Goal: Use online tool/utility: Use online tool/utility

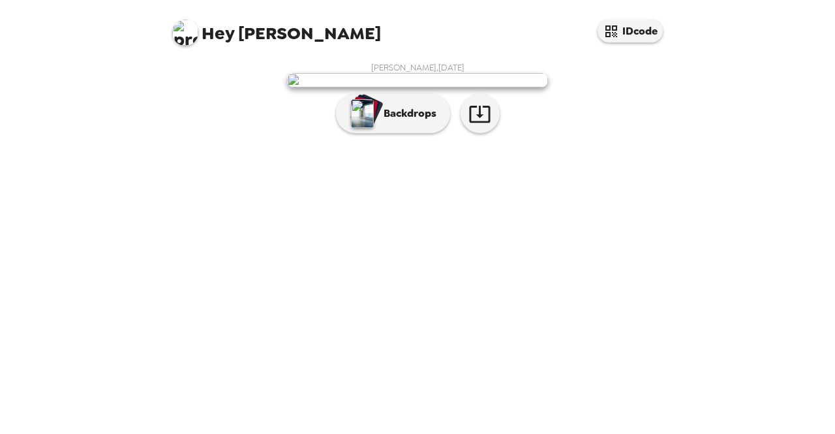
scroll to position [37, 0]
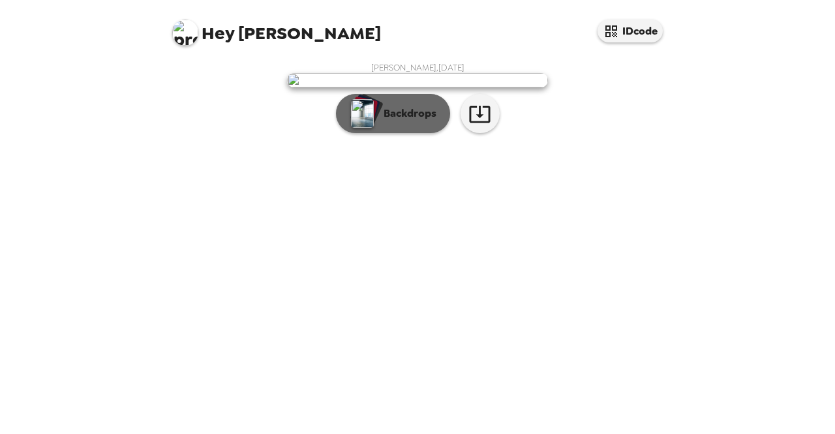
click at [410, 121] on p "Backdrops" at bounding box center [406, 114] width 59 height 16
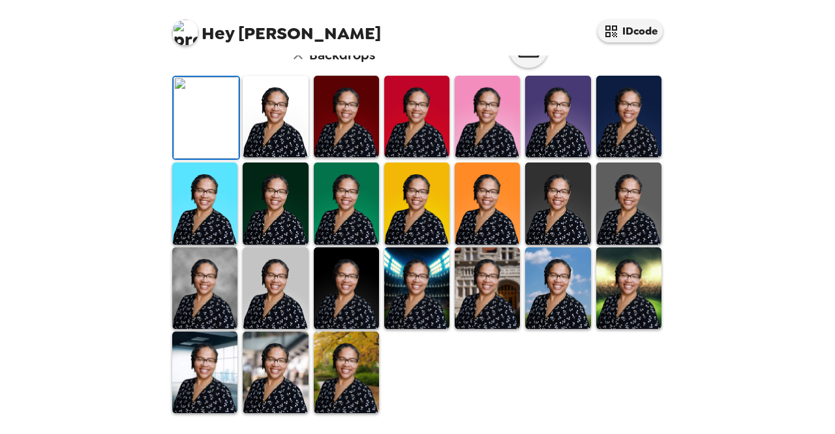
scroll to position [357, 0]
click at [621, 222] on img at bounding box center [628, 203] width 65 height 82
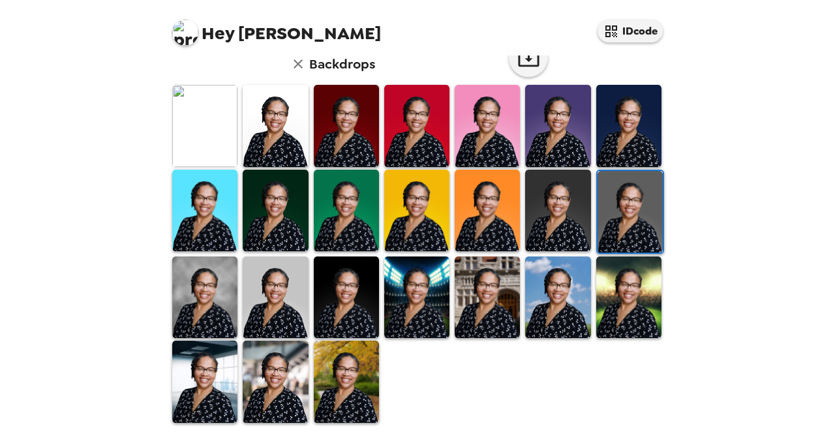
scroll to position [357, 0]
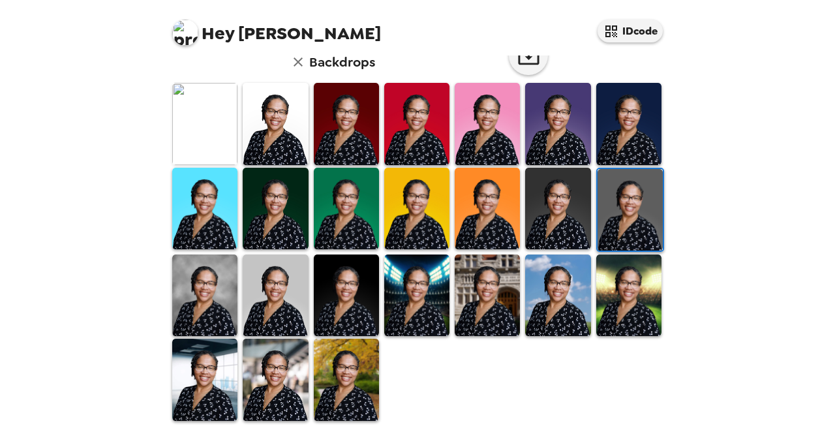
click at [634, 224] on img at bounding box center [630, 210] width 65 height 82
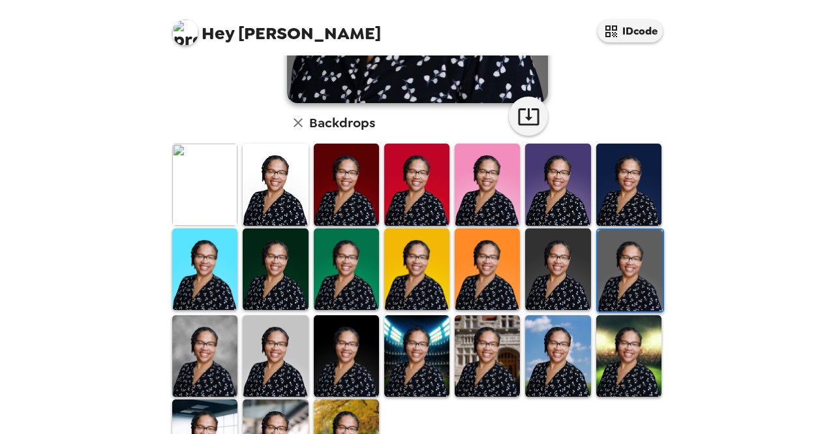
scroll to position [282, 0]
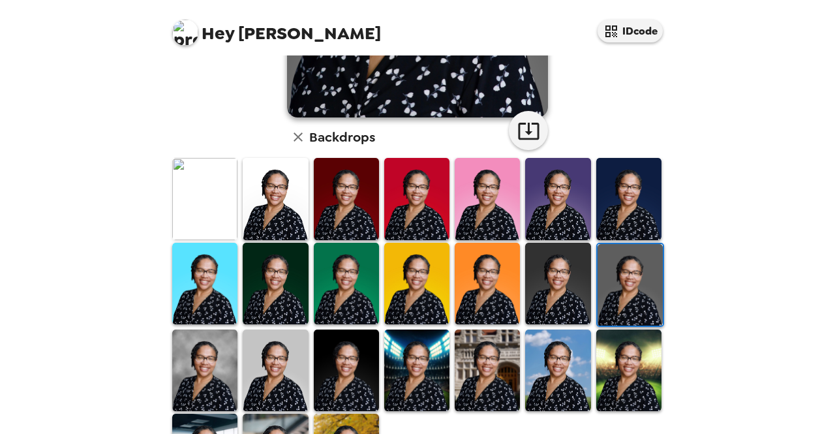
drag, startPoint x: 682, startPoint y: 204, endPoint x: 685, endPoint y: 191, distance: 12.7
click at [685, 191] on div "Hey Gloria IDcode Gloria DEBNAM , 08-19-2025 Backdrops" at bounding box center [417, 217] width 835 height 434
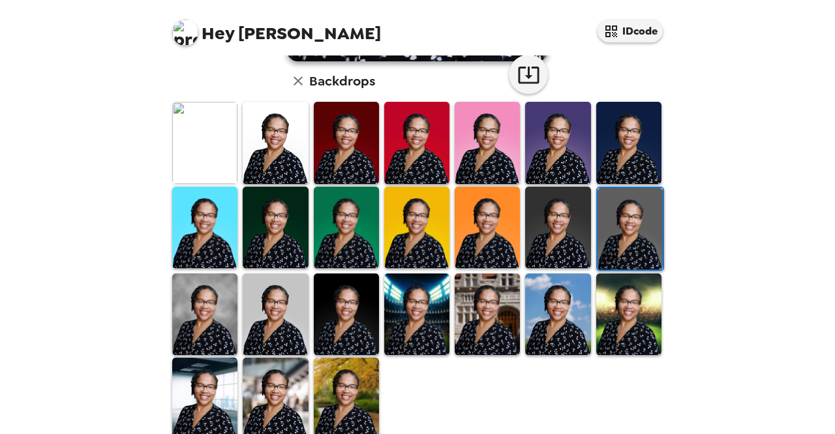
scroll to position [357, 0]
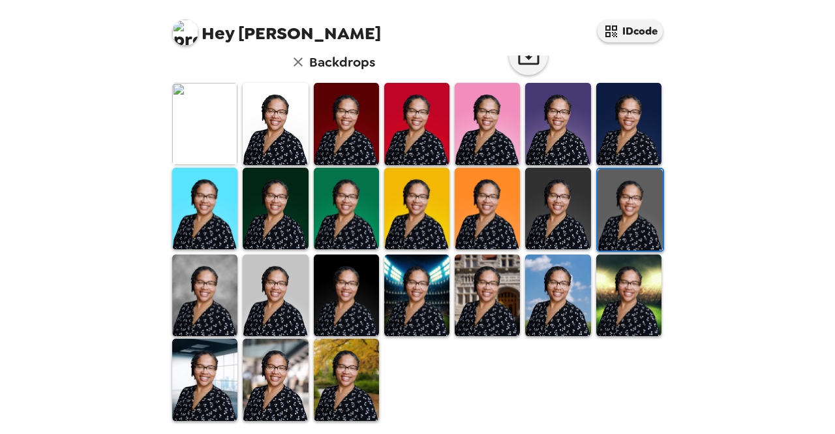
click at [265, 383] on img at bounding box center [275, 380] width 65 height 82
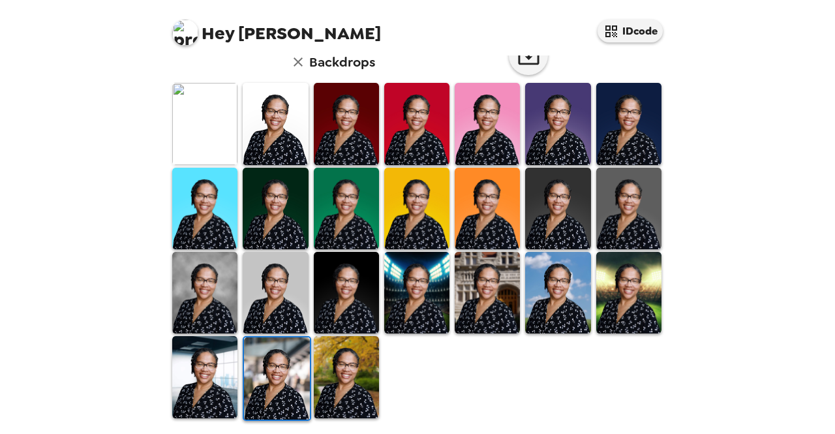
click at [416, 307] on img at bounding box center [416, 293] width 65 height 82
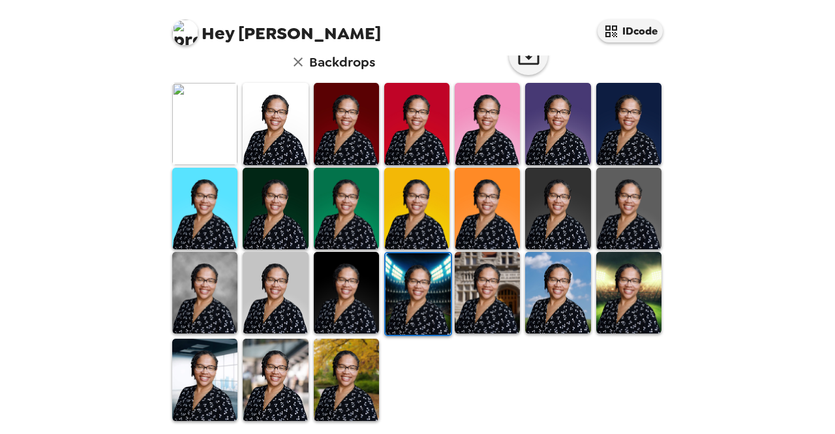
click at [272, 284] on img at bounding box center [275, 293] width 65 height 82
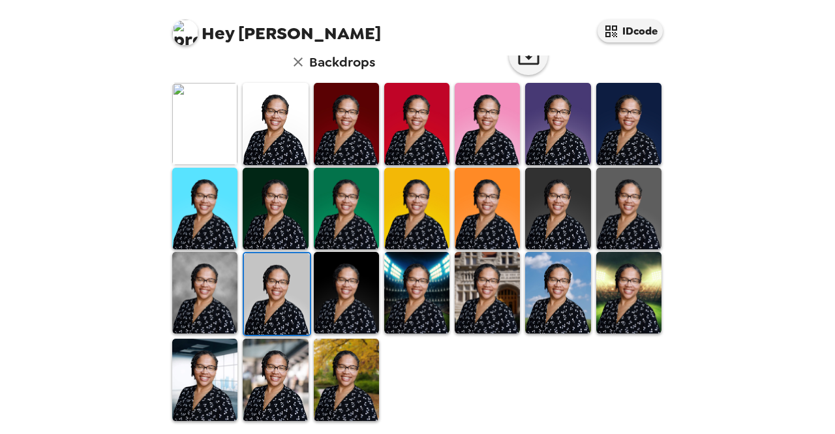
click at [213, 303] on img at bounding box center [204, 293] width 65 height 82
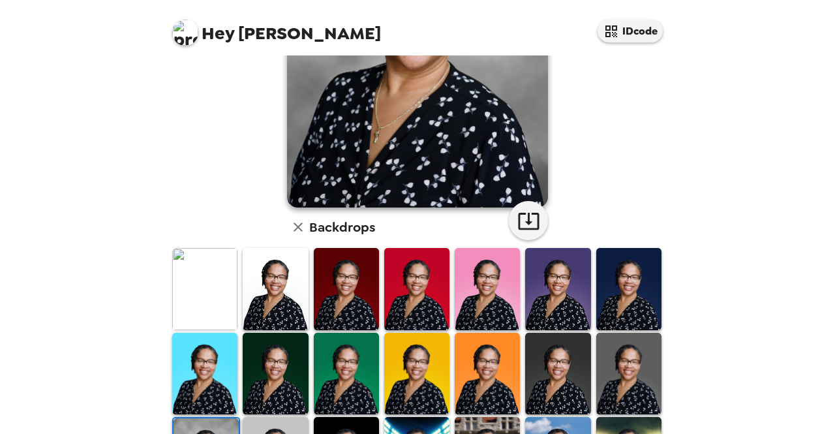
scroll to position [261, 0]
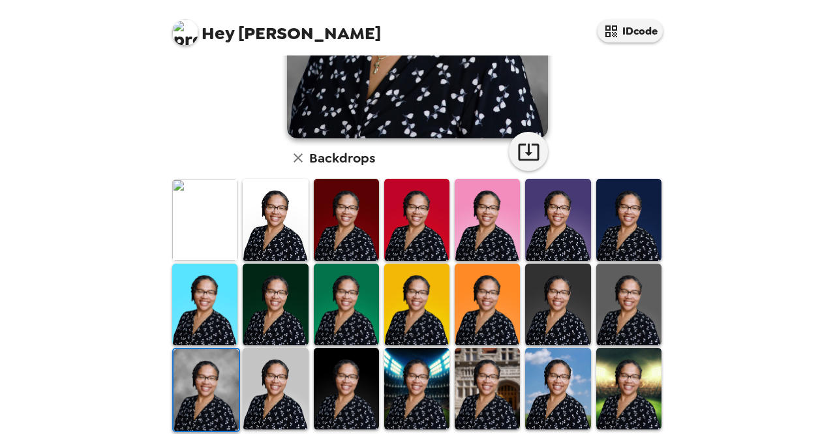
click at [641, 327] on img at bounding box center [628, 305] width 65 height 82
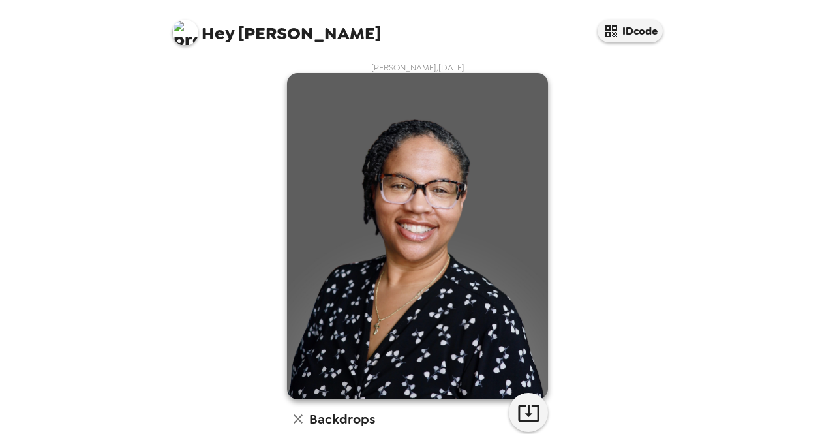
scroll to position [357, 0]
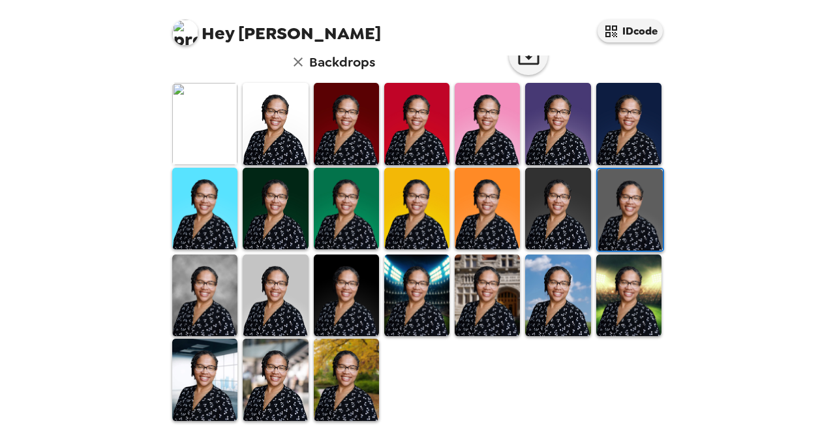
click at [638, 124] on img at bounding box center [628, 124] width 65 height 82
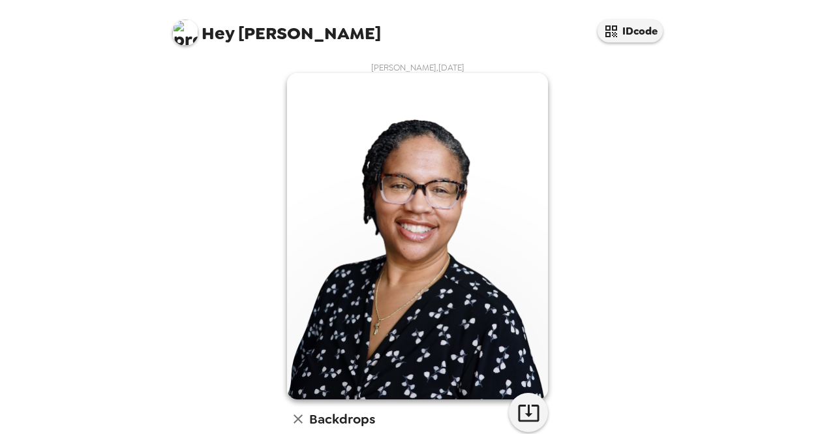
scroll to position [357, 0]
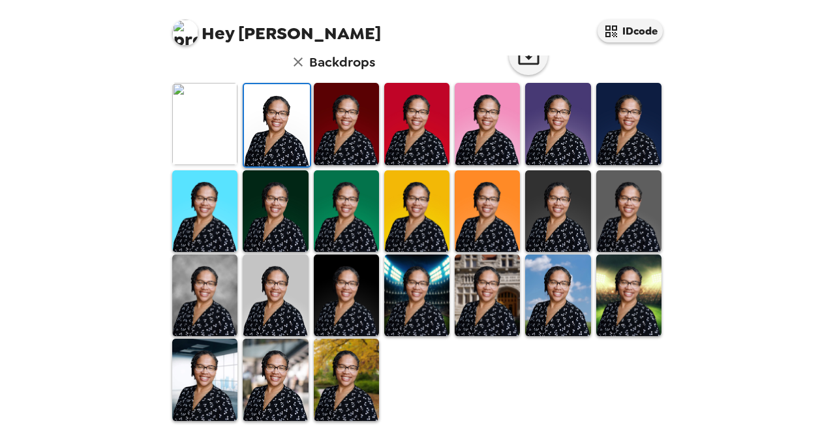
click at [232, 285] on img at bounding box center [204, 295] width 65 height 82
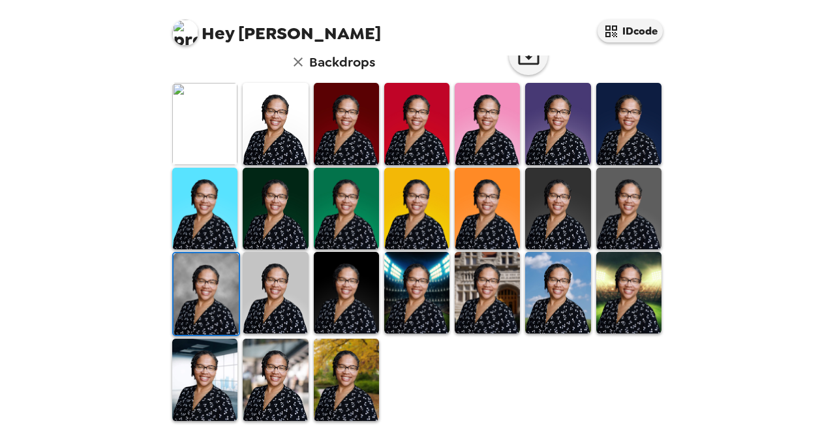
click at [598, 190] on img at bounding box center [628, 209] width 65 height 82
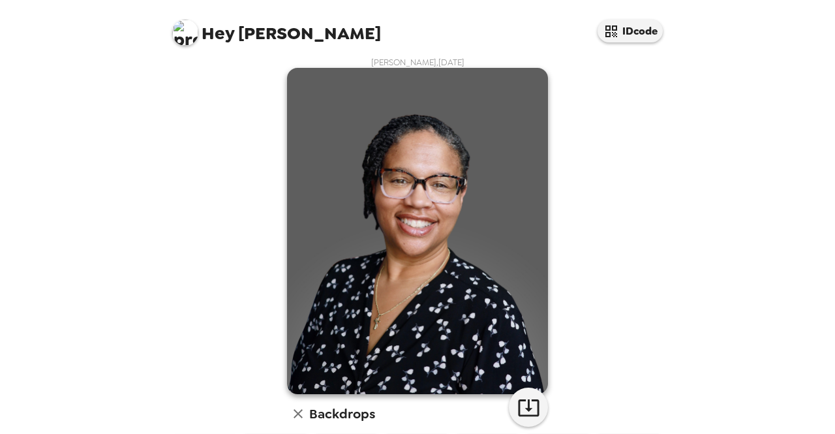
scroll to position [0, 0]
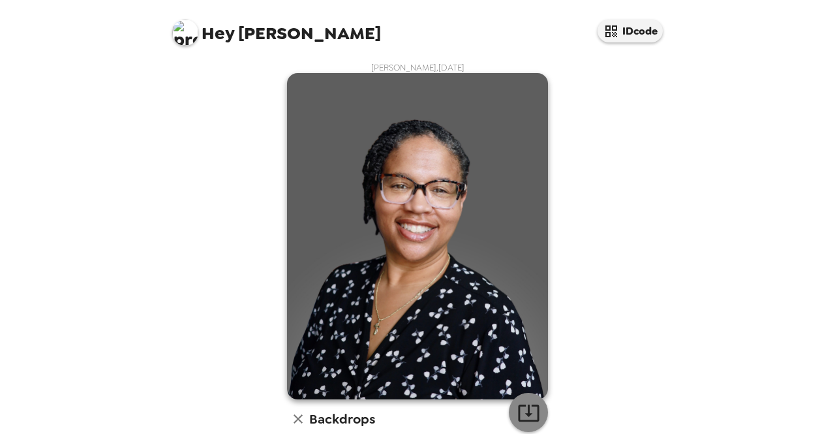
click at [521, 409] on icon "button" at bounding box center [528, 412] width 23 height 23
click at [519, 414] on icon "button" at bounding box center [528, 412] width 23 height 23
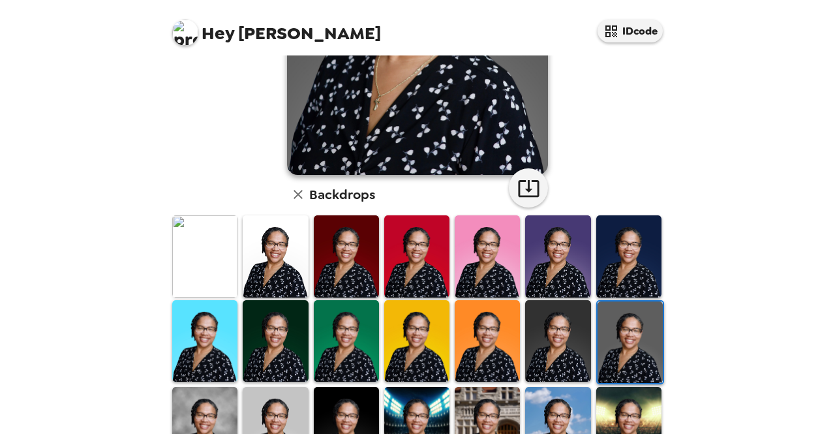
scroll to position [357, 0]
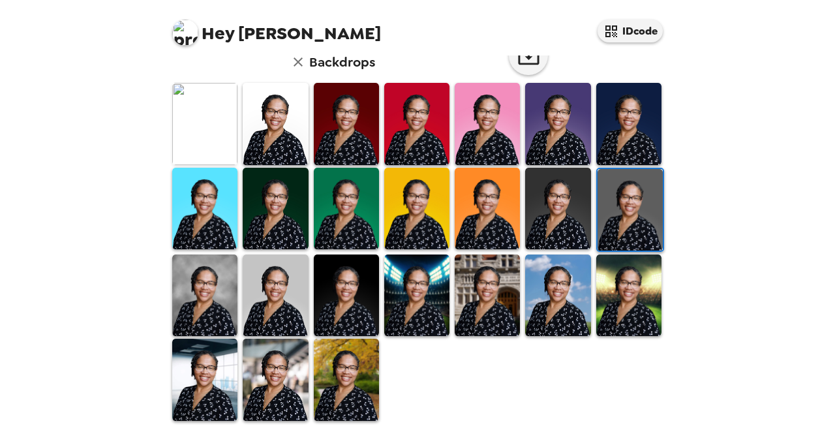
click at [339, 384] on img at bounding box center [346, 380] width 65 height 82
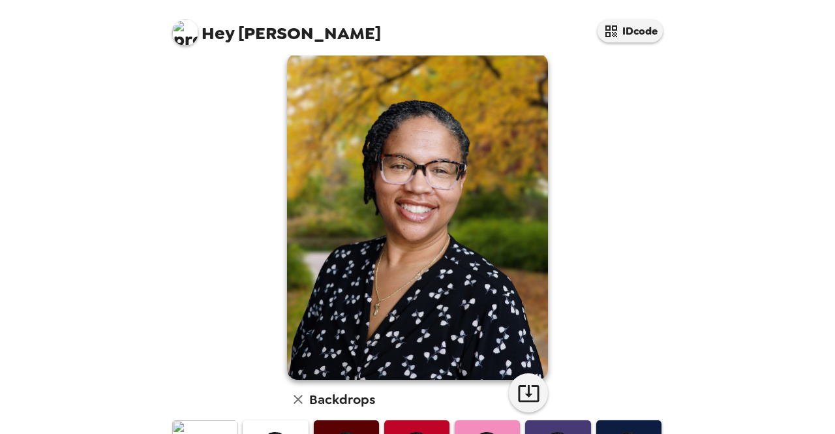
scroll to position [0, 0]
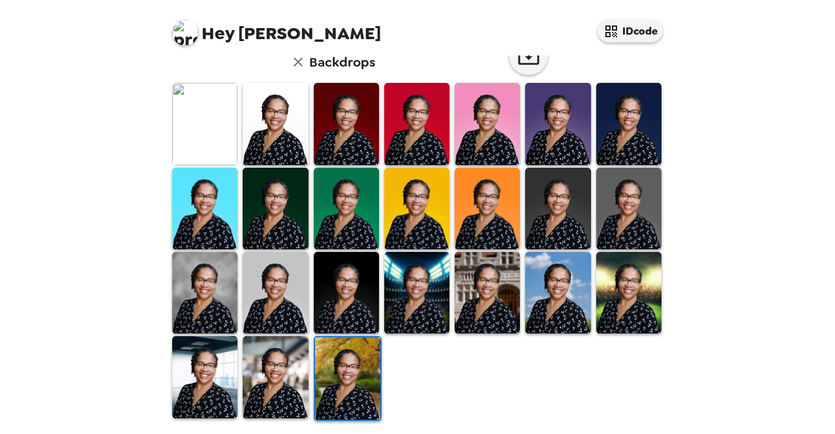
click at [284, 385] on img at bounding box center [275, 377] width 65 height 82
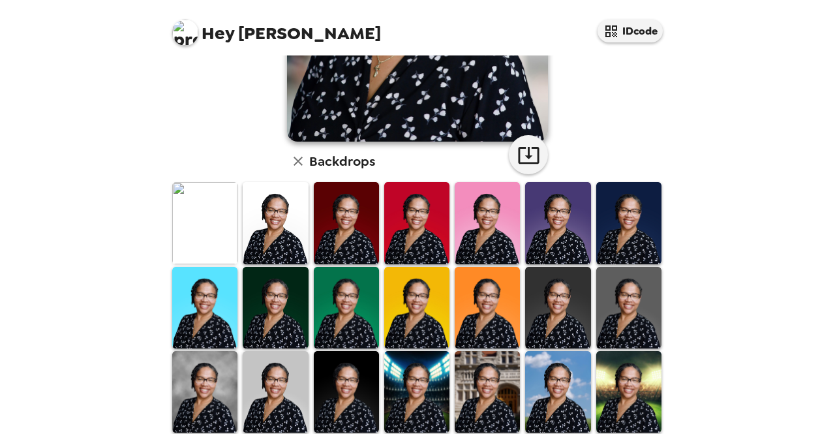
scroll to position [261, 0]
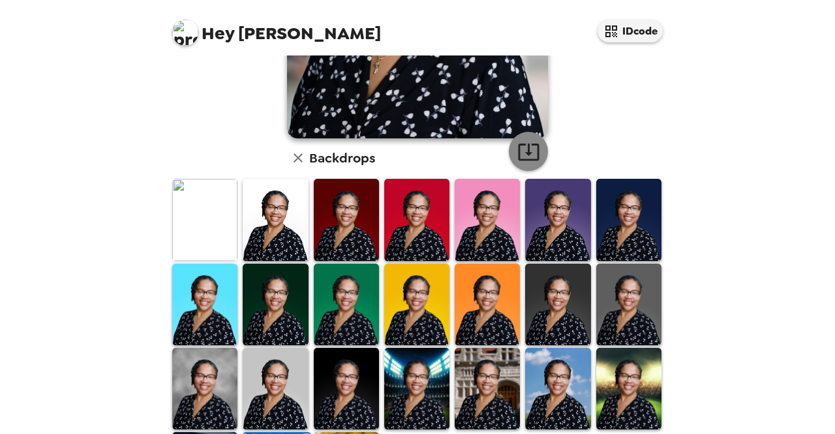
click at [527, 155] on icon "button" at bounding box center [528, 151] width 23 height 23
click at [353, 220] on img at bounding box center [346, 220] width 65 height 82
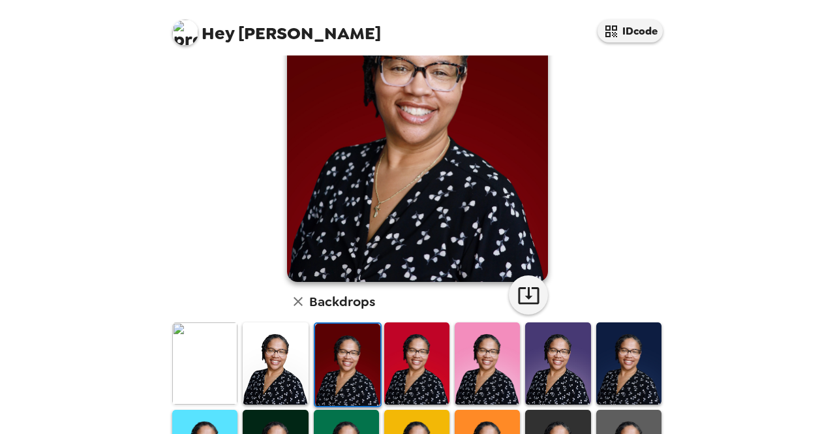
scroll to position [130, 0]
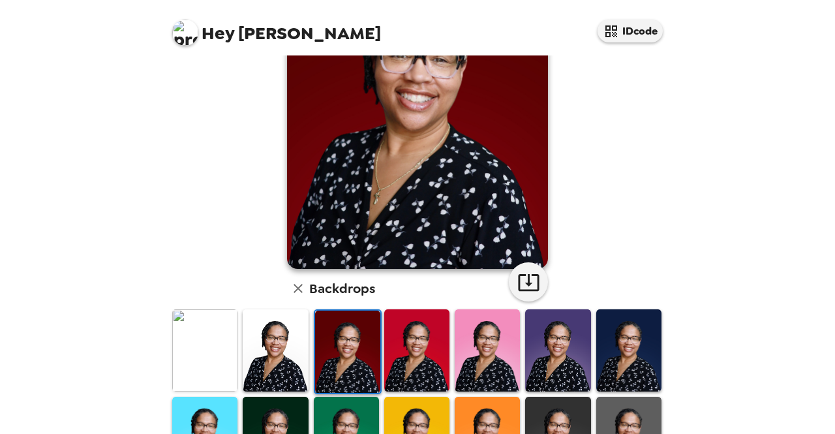
click at [419, 342] on img at bounding box center [416, 350] width 65 height 82
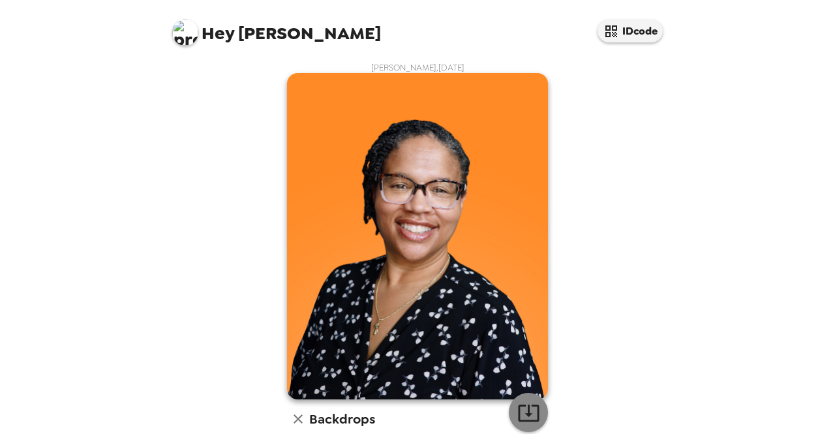
click at [523, 413] on icon "button" at bounding box center [528, 412] width 21 height 17
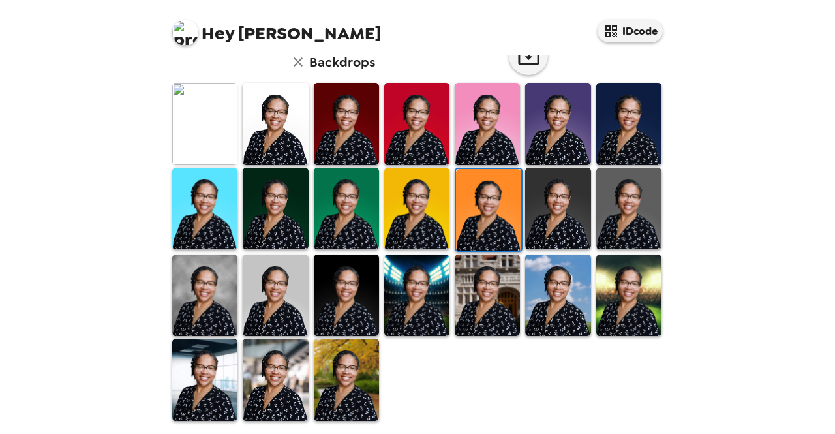
click at [317, 224] on img at bounding box center [346, 209] width 65 height 82
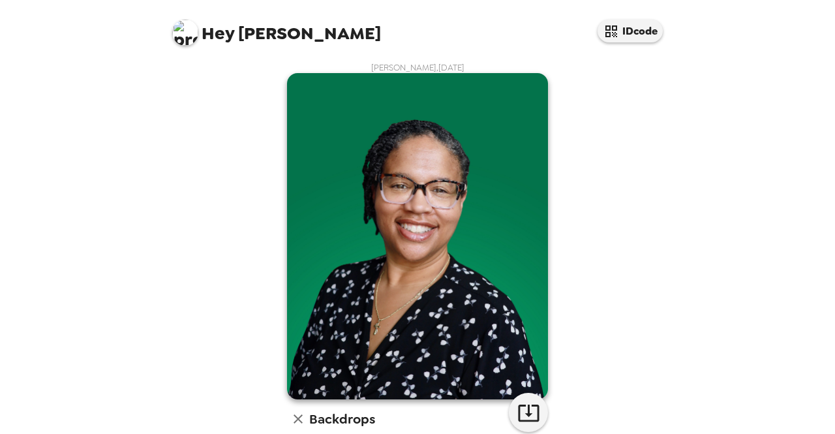
scroll to position [130, 0]
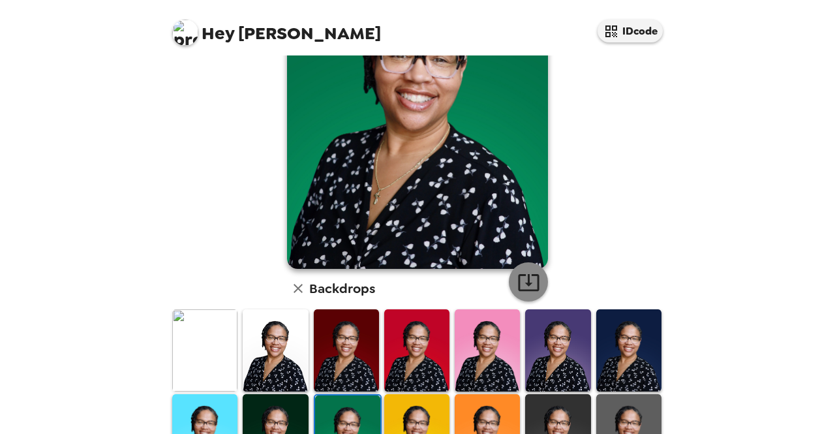
click at [521, 282] on icon "button" at bounding box center [528, 282] width 23 height 23
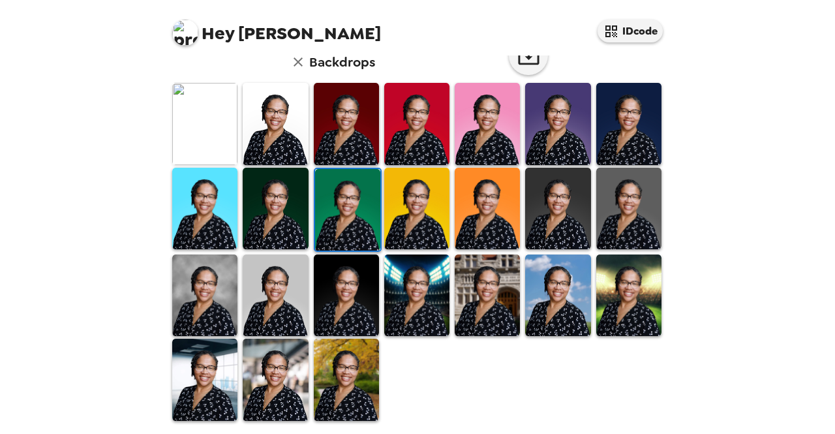
click at [294, 305] on img at bounding box center [275, 295] width 65 height 82
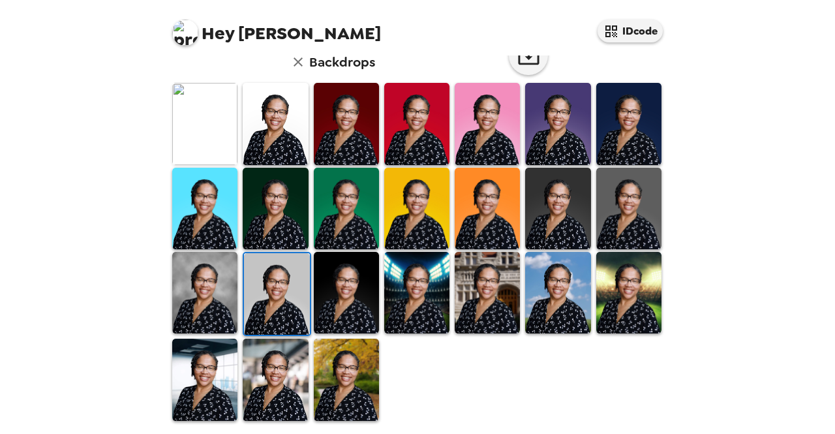
click at [207, 366] on img at bounding box center [204, 380] width 65 height 82
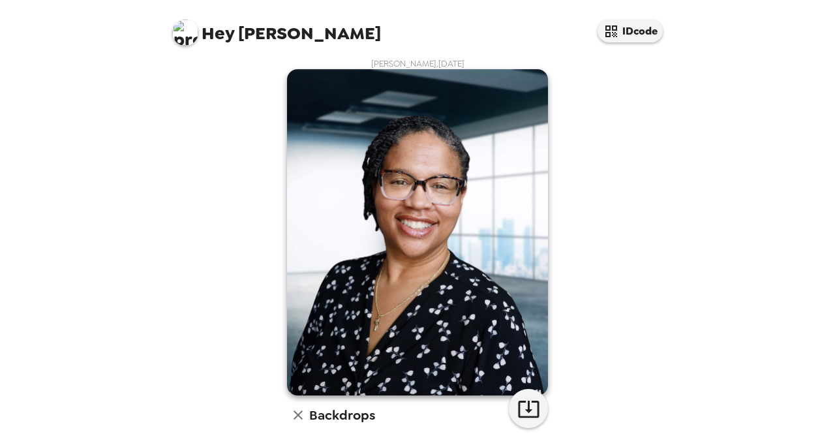
scroll to position [0, 0]
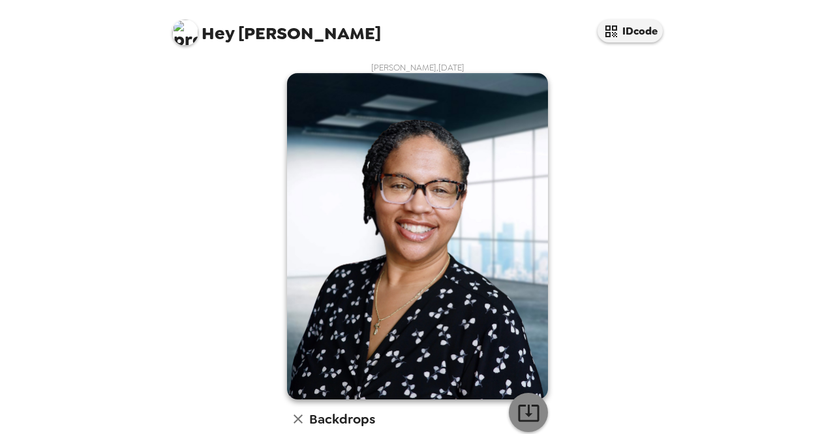
click at [522, 406] on icon "button" at bounding box center [528, 412] width 23 height 23
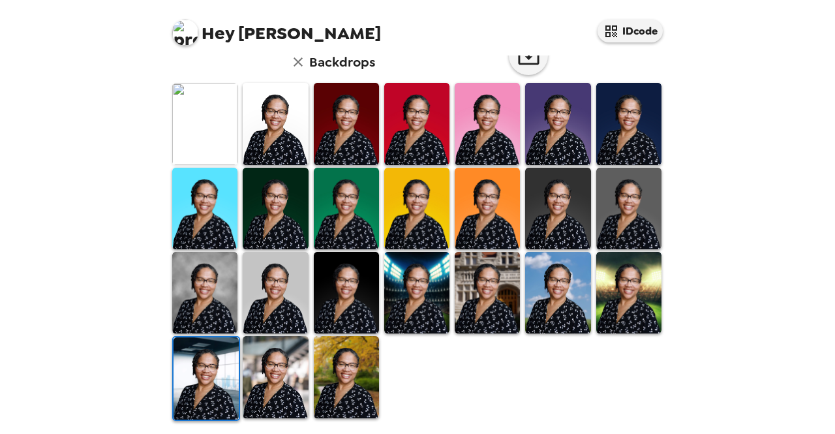
click at [334, 378] on img at bounding box center [346, 377] width 65 height 82
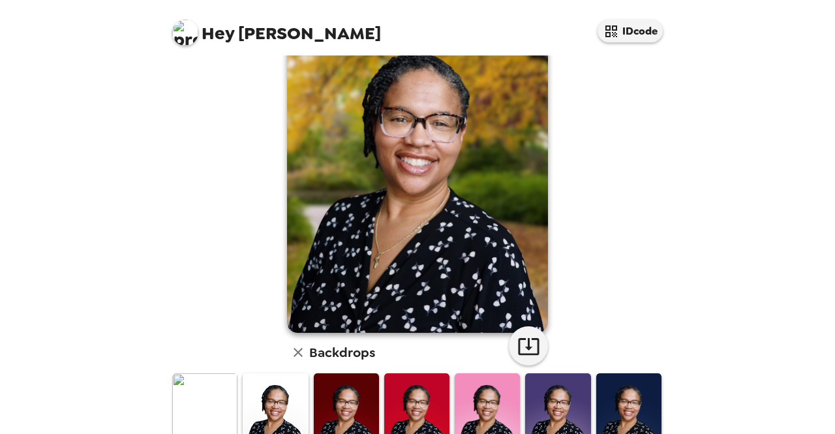
scroll to position [0, 0]
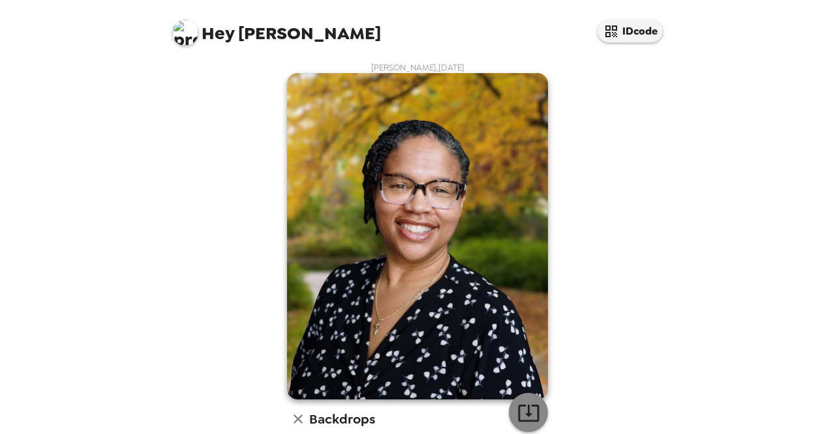
click at [523, 417] on icon "button" at bounding box center [528, 412] width 23 height 23
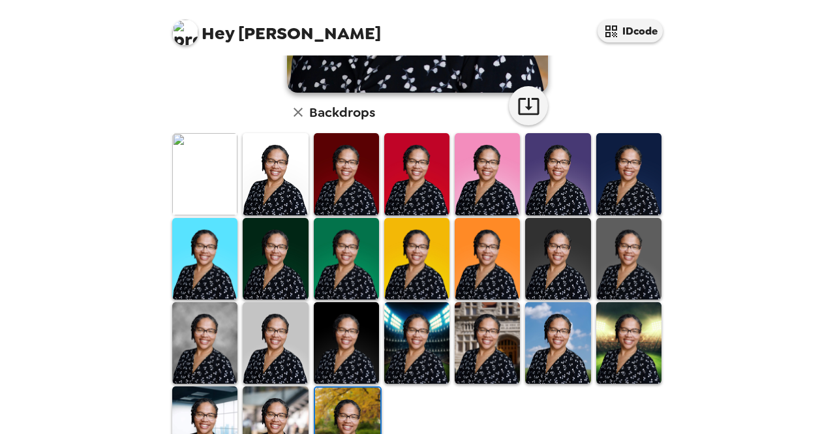
scroll to position [357, 0]
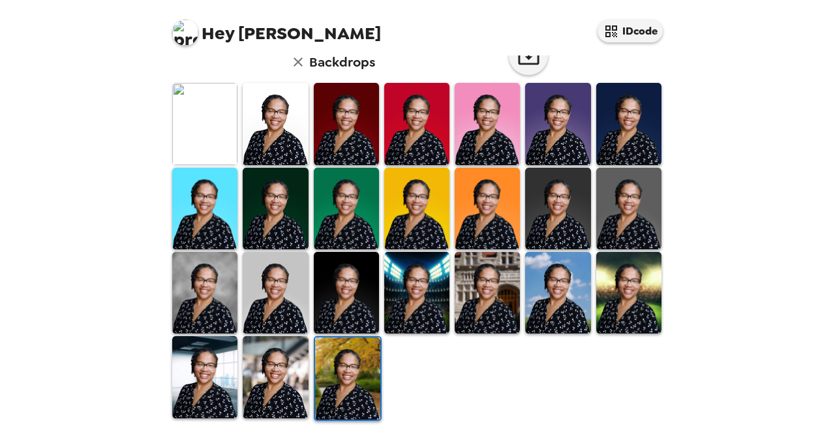
click at [459, 307] on img at bounding box center [487, 293] width 65 height 82
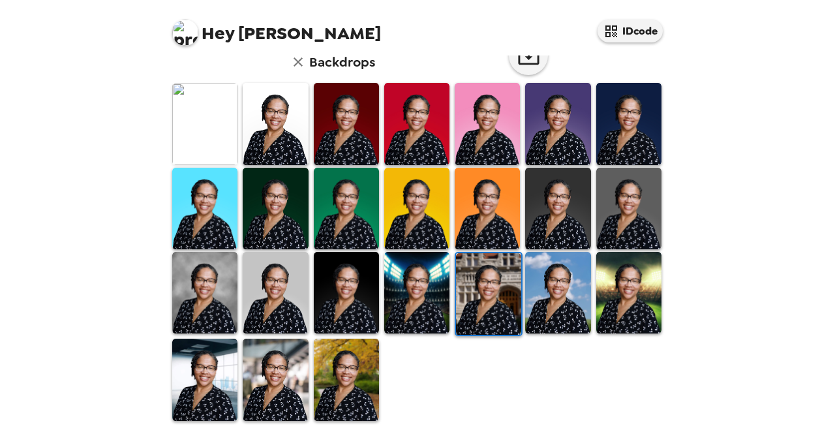
click at [407, 310] on img at bounding box center [416, 293] width 65 height 82
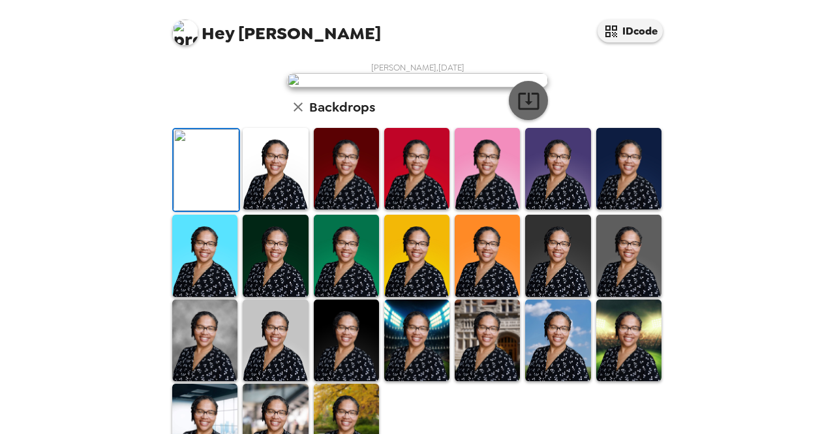
click at [523, 110] on icon "button" at bounding box center [528, 101] width 21 height 17
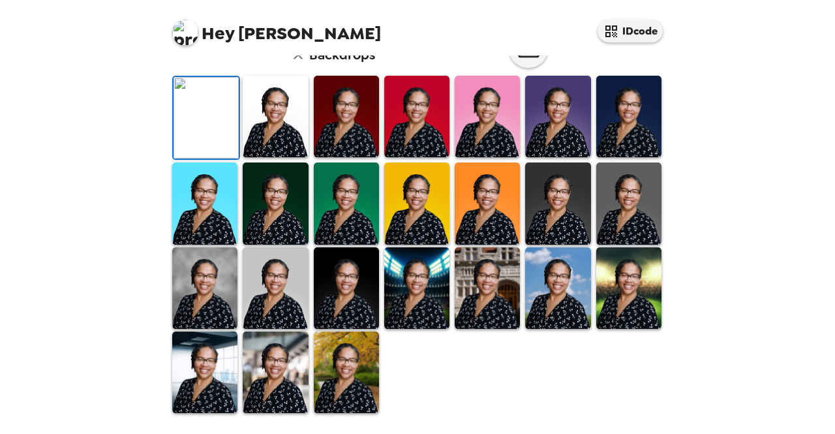
scroll to position [357, 0]
click at [271, 129] on img at bounding box center [275, 117] width 65 height 82
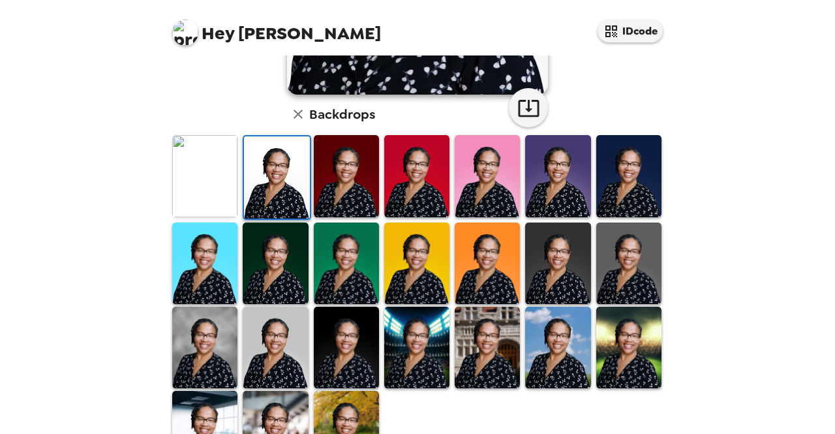
scroll to position [357, 0]
